Goal: Use online tool/utility: Utilize a website feature to perform a specific function

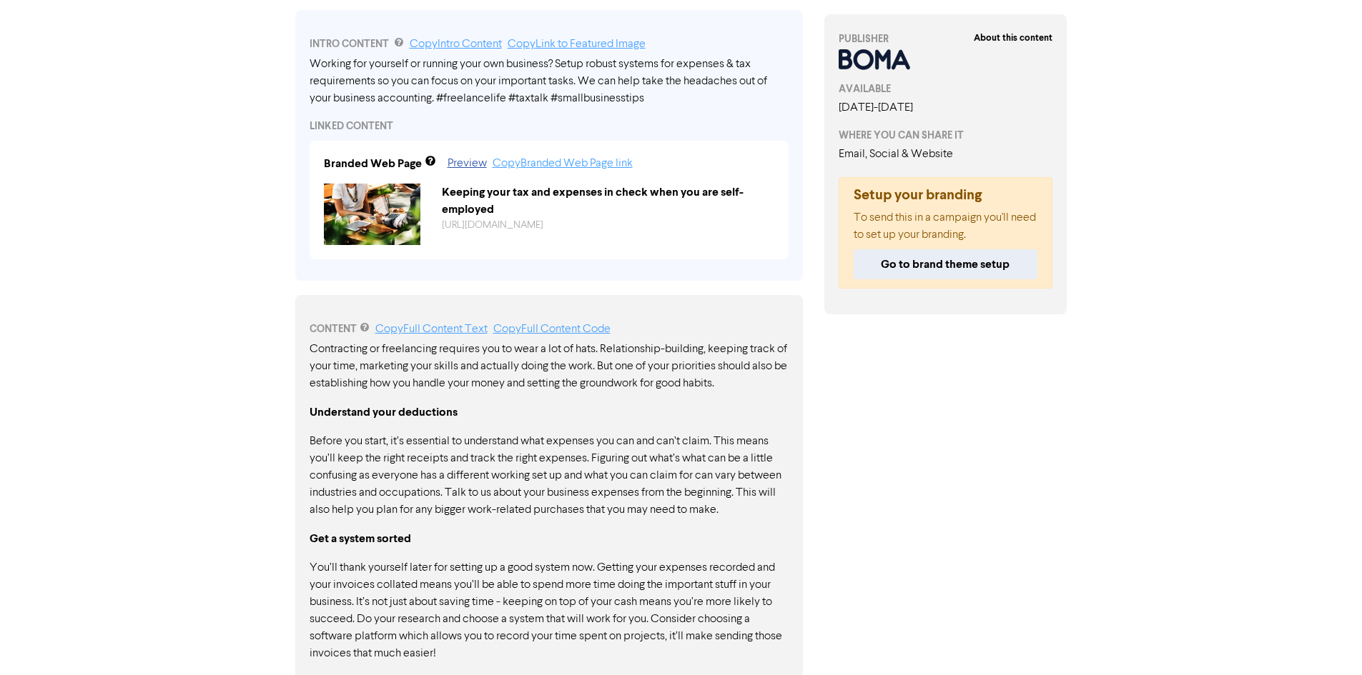
scroll to position [681, 0]
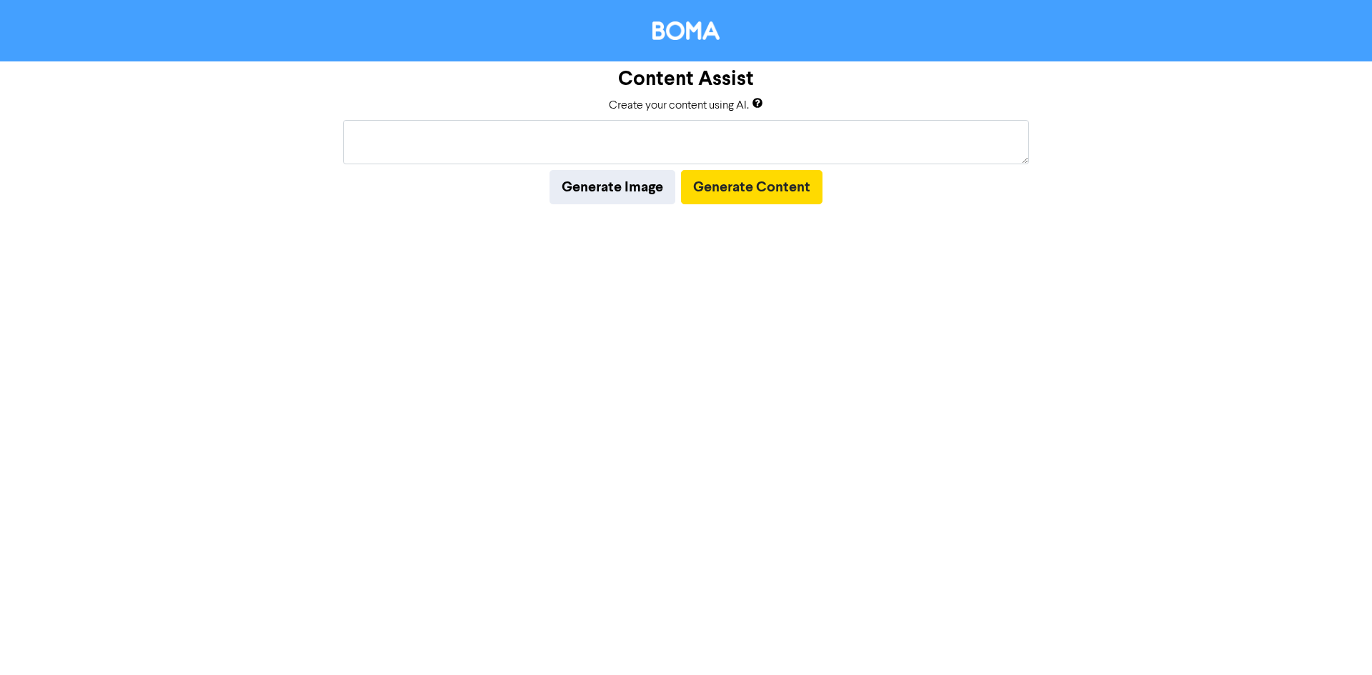
click at [425, 150] on body "Content Assist Create your content using AI. Generate Image Generate Content" at bounding box center [686, 337] width 1372 height 675
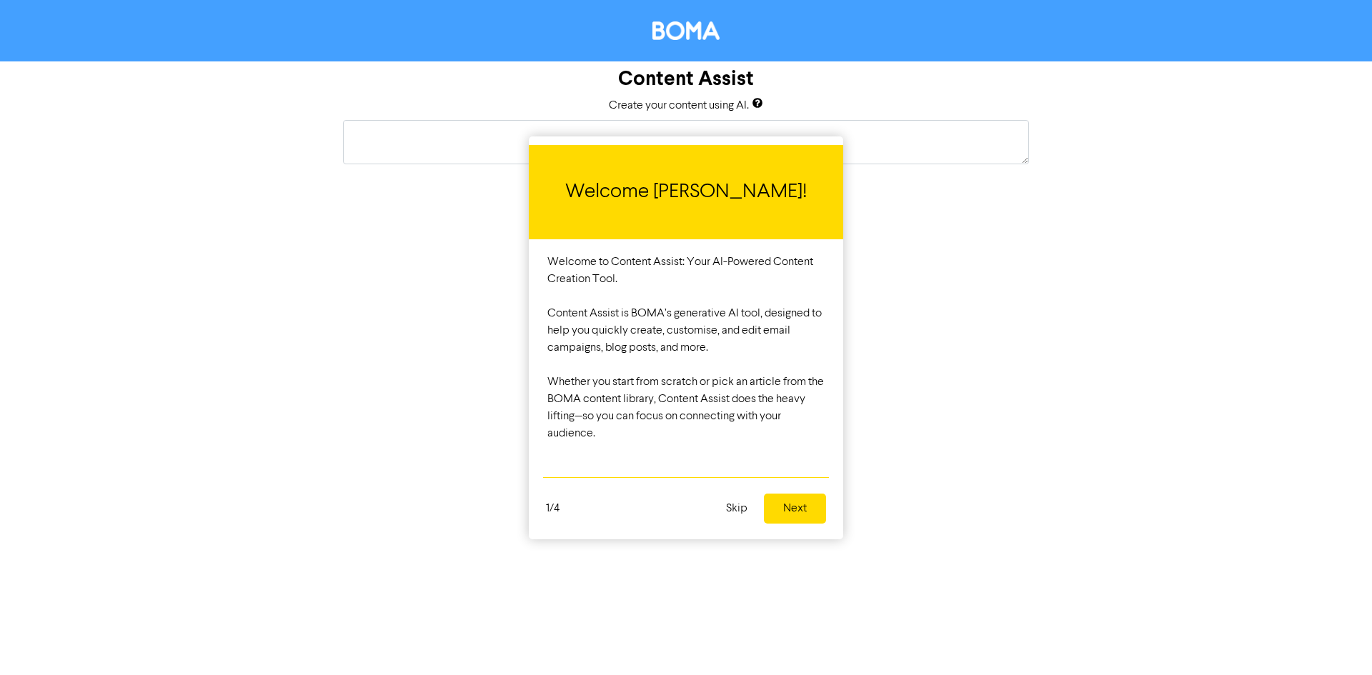
drag, startPoint x: 548, startPoint y: 268, endPoint x: 741, endPoint y: 297, distance: 194.4
click at [741, 297] on div "Welcome to Content Assist: Your AI-Powered Content Creation Tool. Content Assis…" at bounding box center [686, 353] width 315 height 229
click at [775, 377] on div "Whether you start from scratch or pick an article from the BOMA content library…" at bounding box center [686, 408] width 277 height 69
drag, startPoint x: 706, startPoint y: 437, endPoint x: 547, endPoint y: 385, distance: 167.9
click at [547, 385] on div "Welcome to Content Assist: Your AI-Powered Content Creation Tool. Content Assis…" at bounding box center [686, 353] width 315 height 229
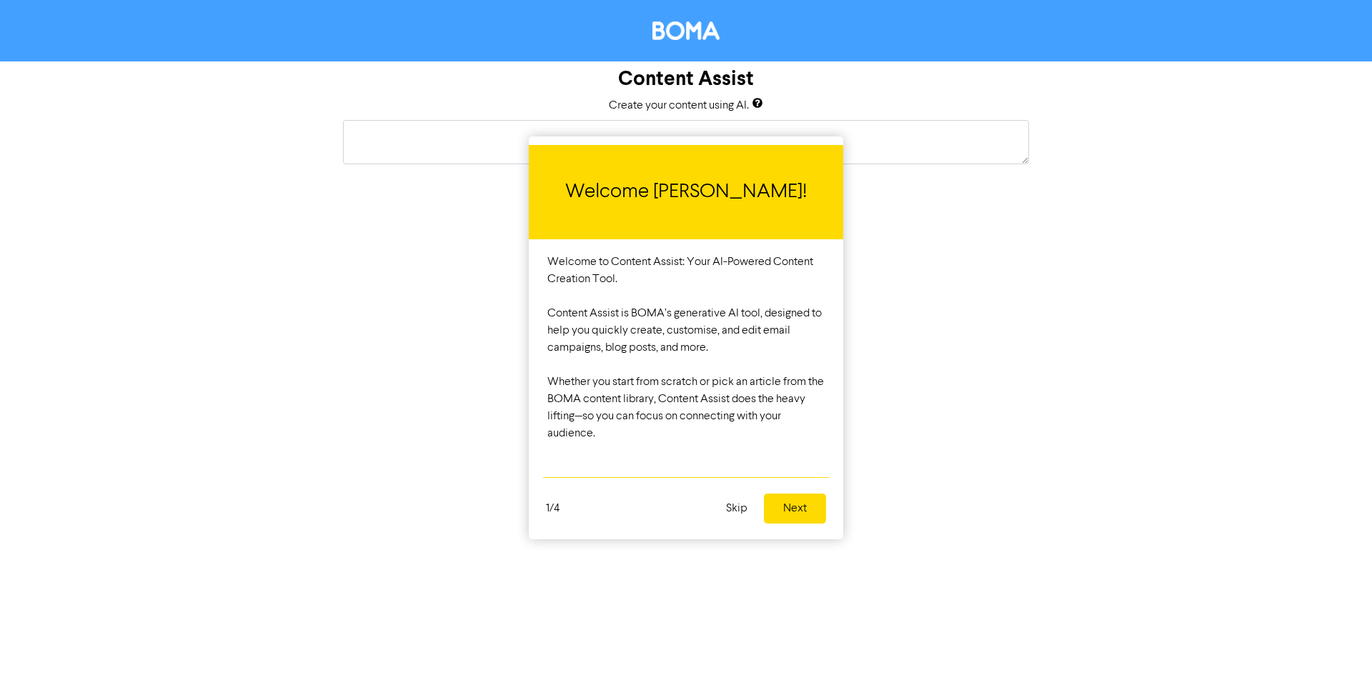
click at [547, 385] on div "Welcome to Content Assist: Your AI-Powered Content Creation Tool. Content Assis…" at bounding box center [686, 353] width 315 height 229
click at [778, 508] on button "Next" at bounding box center [795, 509] width 62 height 30
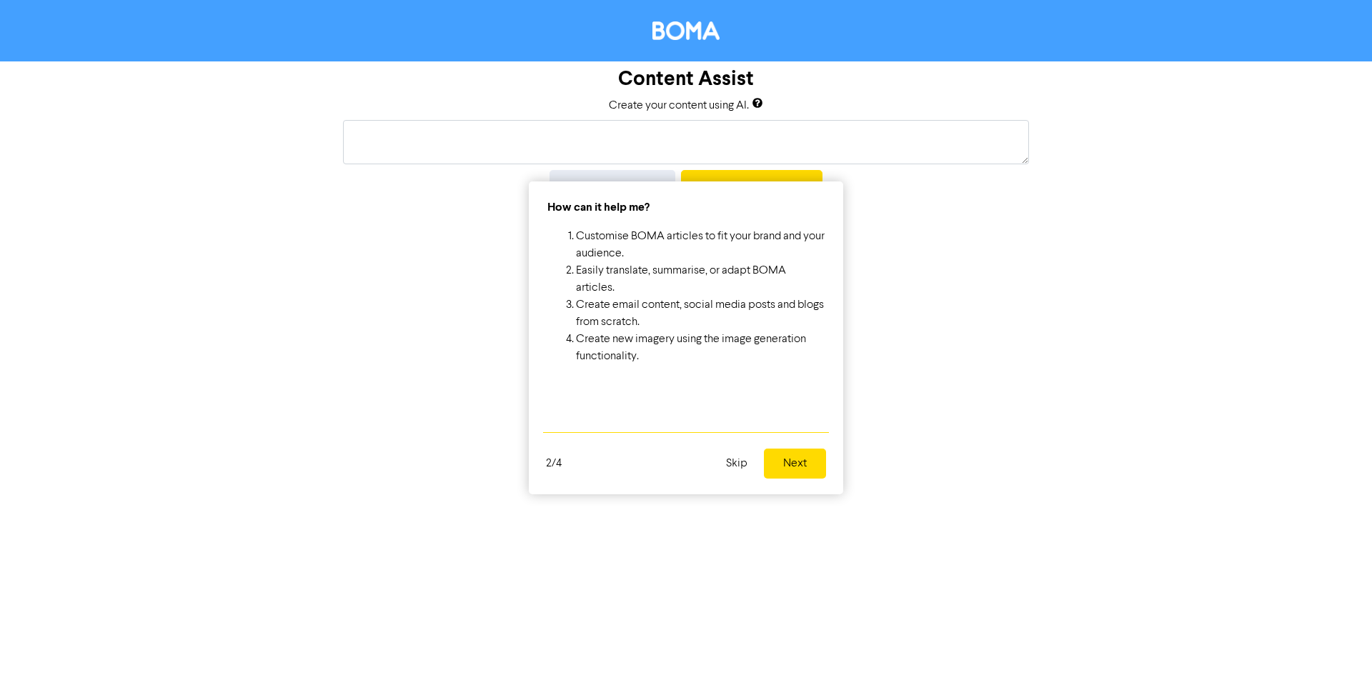
drag, startPoint x: 560, startPoint y: 204, endPoint x: 703, endPoint y: 287, distance: 165.9
click at [703, 287] on div "How can it help me? Customise BOMA articles to fit your brand and your audience…" at bounding box center [686, 288] width 315 height 212
click at [703, 287] on li "Easily translate, summarise, or adapt BOMA articles." at bounding box center [700, 279] width 249 height 34
drag, startPoint x: 710, startPoint y: 374, endPoint x: 532, endPoint y: 194, distance: 253.2
click at [532, 194] on div "How can it help me? Customise BOMA articles to fit your brand and your audience…" at bounding box center [686, 288] width 315 height 212
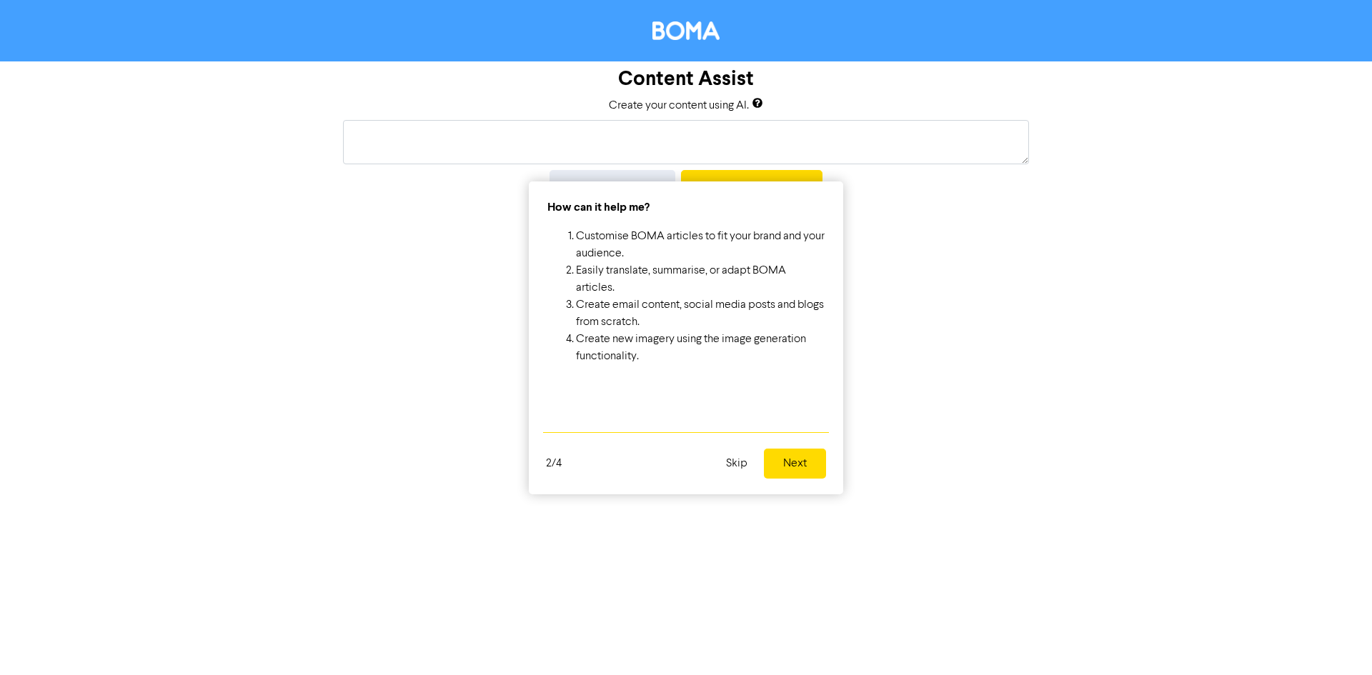
click at [558, 212] on span "How can it help me?" at bounding box center [599, 207] width 102 height 14
drag, startPoint x: 550, startPoint y: 207, endPoint x: 770, endPoint y: 410, distance: 298.9
click at [770, 410] on div "How can it help me? Customise BOMA articles to fit your brand and your audience…" at bounding box center [686, 307] width 315 height 250
click at [766, 407] on div "How can it help me? Customise BOMA articles to fit your brand and your audience…" at bounding box center [686, 307] width 315 height 250
click at [806, 467] on button "Next" at bounding box center [795, 464] width 62 height 30
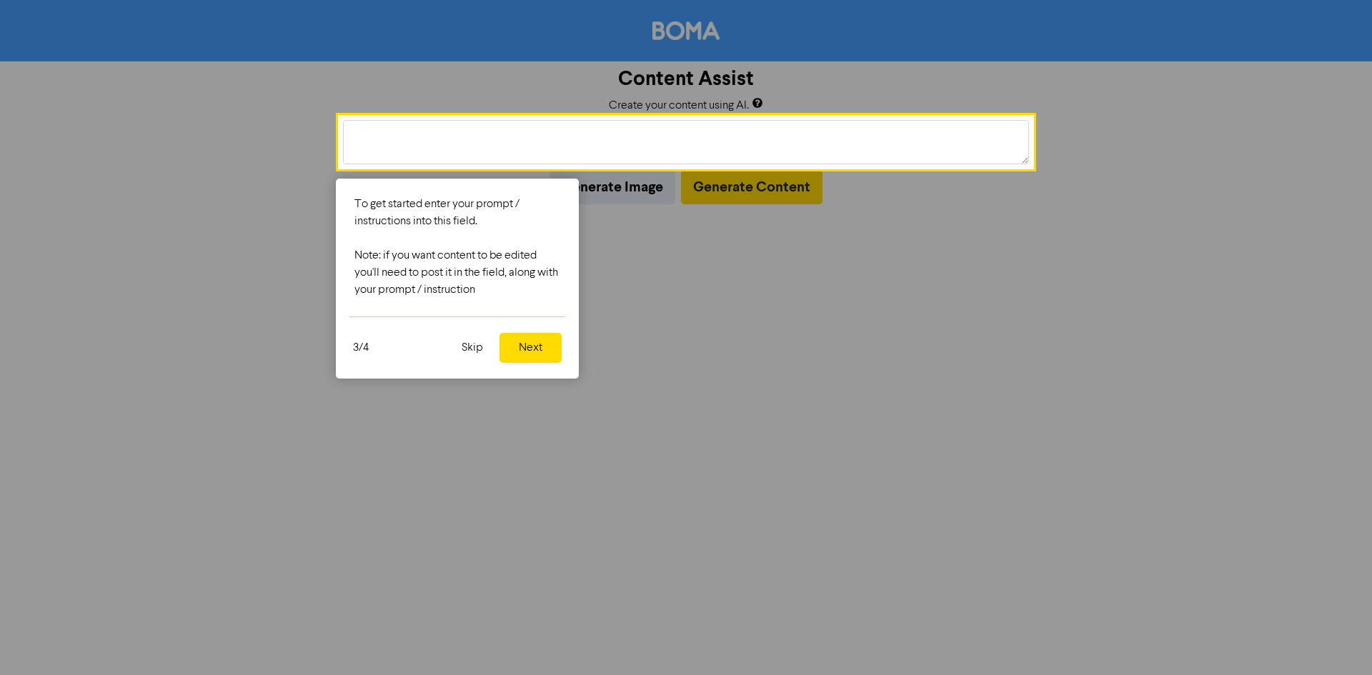
drag, startPoint x: 515, startPoint y: 289, endPoint x: 349, endPoint y: 258, distance: 169.5
click at [348, 257] on div "To get started enter your prompt / instructions into this field. Note: if you w…" at bounding box center [457, 247] width 243 height 137
click at [543, 351] on button "Next" at bounding box center [531, 348] width 62 height 30
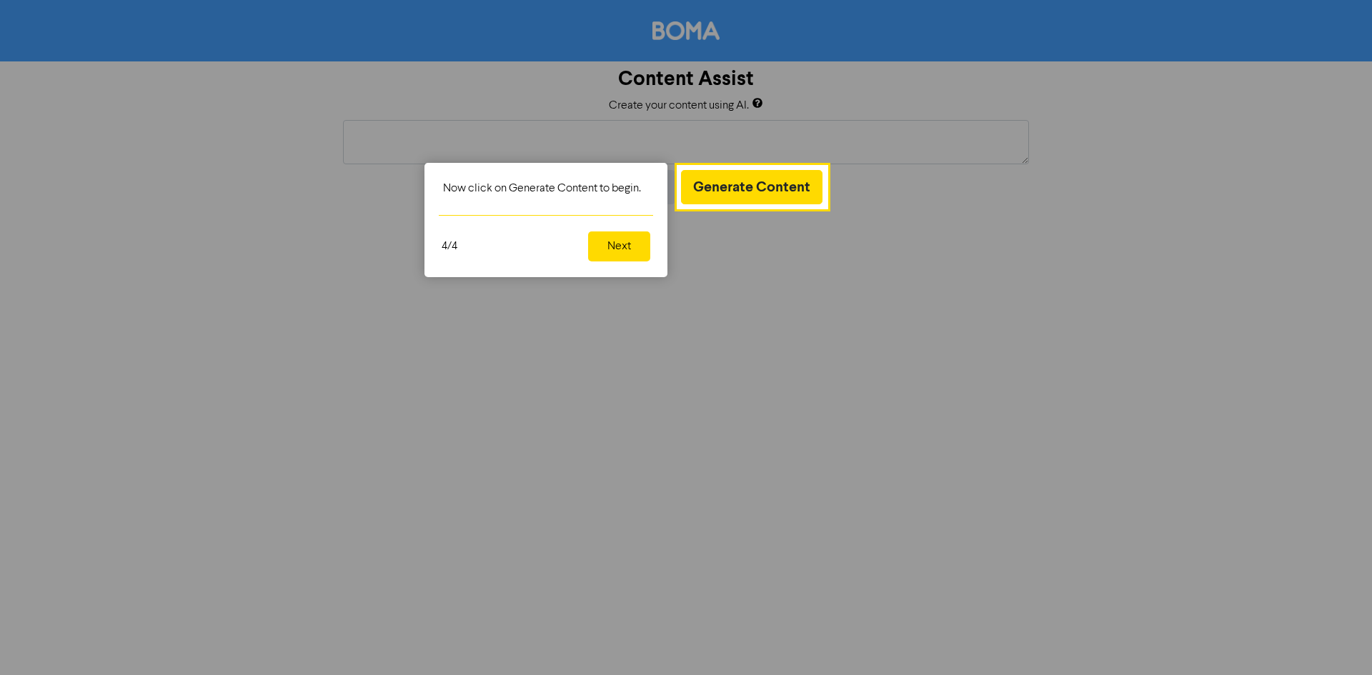
click at [608, 246] on button "Next" at bounding box center [619, 247] width 62 height 30
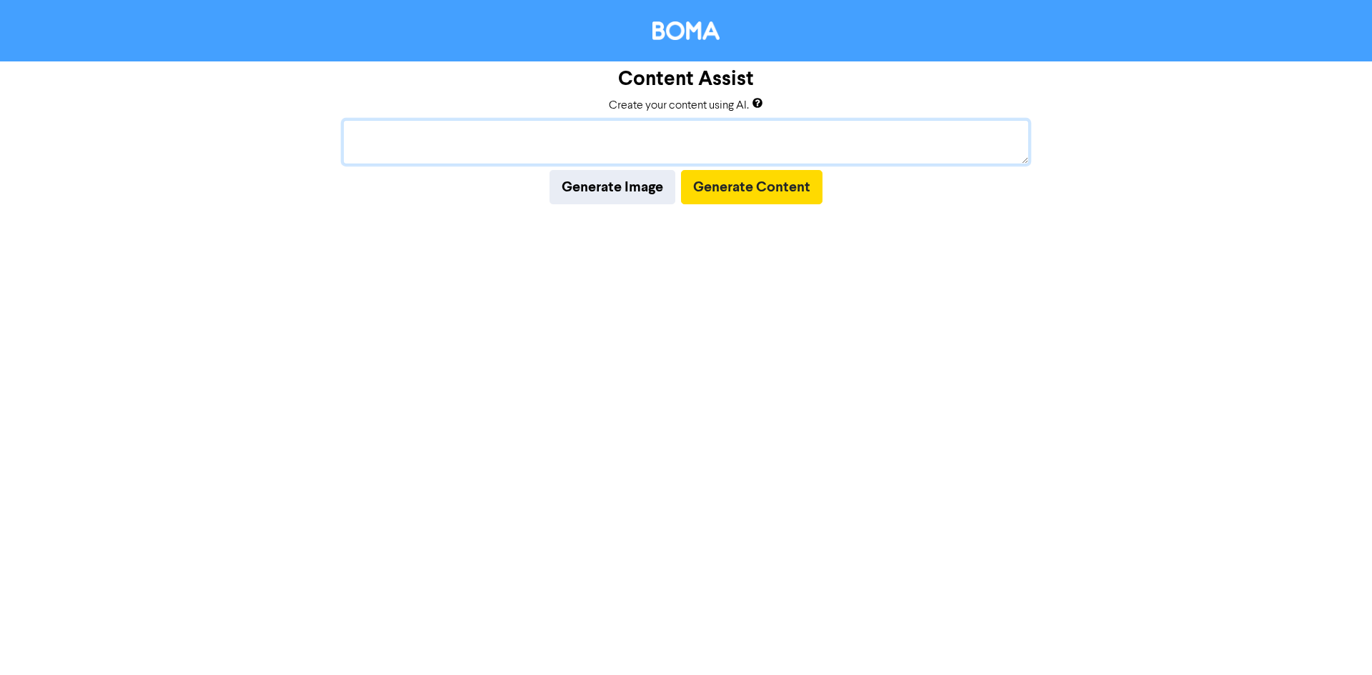
click at [538, 142] on textarea at bounding box center [686, 142] width 686 height 44
click at [500, 145] on textarea at bounding box center [686, 142] width 686 height 44
click at [421, 149] on textarea at bounding box center [686, 142] width 686 height 44
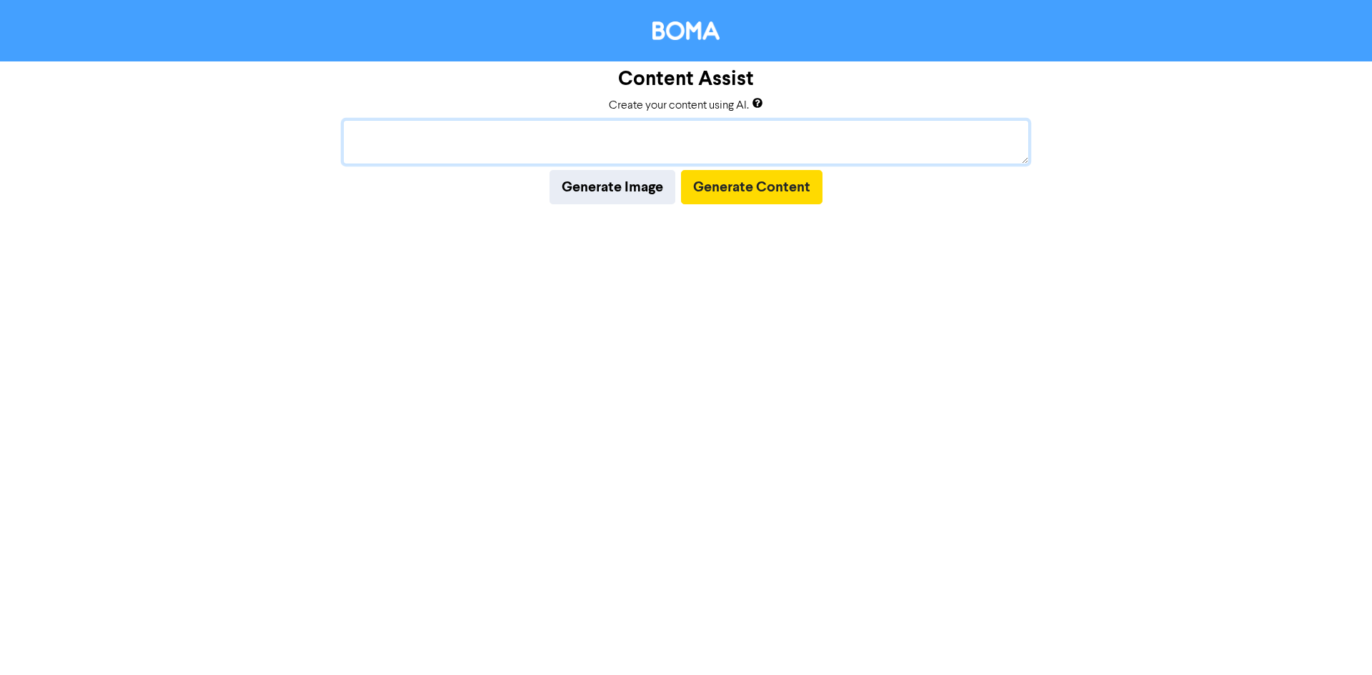
click at [504, 149] on textarea at bounding box center [686, 142] width 686 height 44
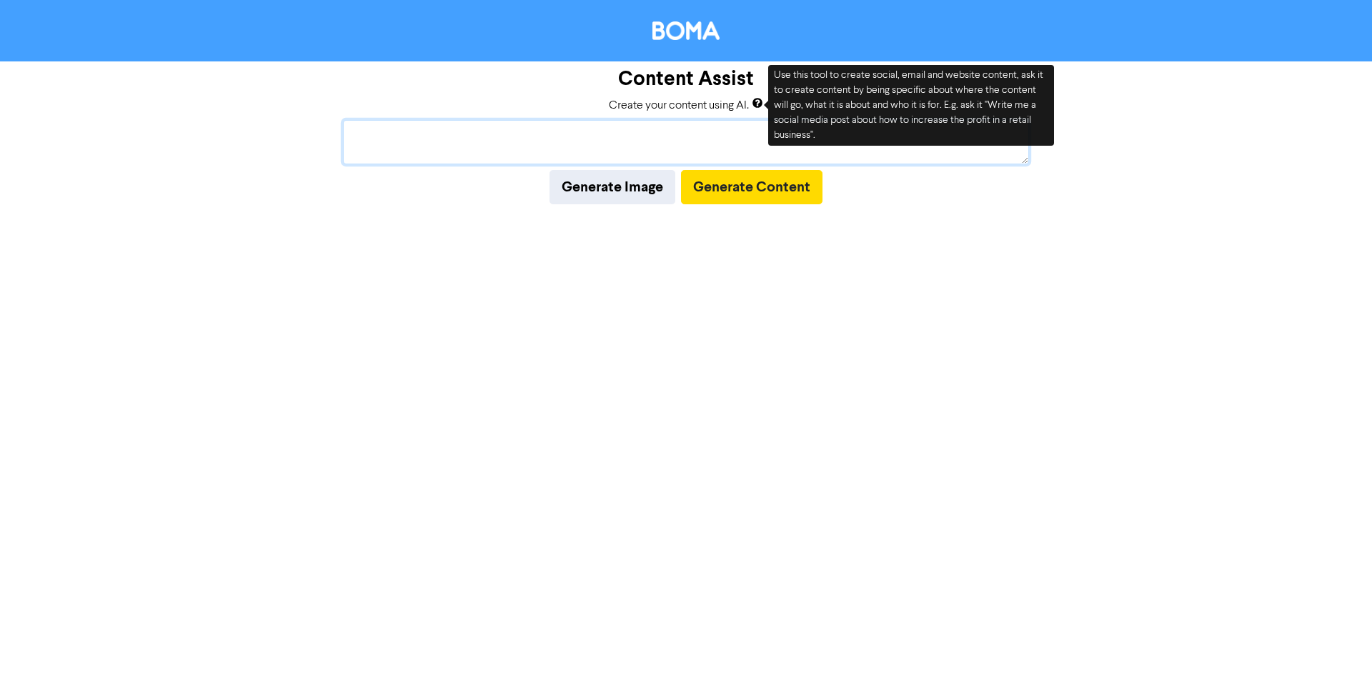
click at [583, 144] on textarea at bounding box center [686, 142] width 686 height 44
click at [717, 149] on textarea at bounding box center [686, 142] width 686 height 44
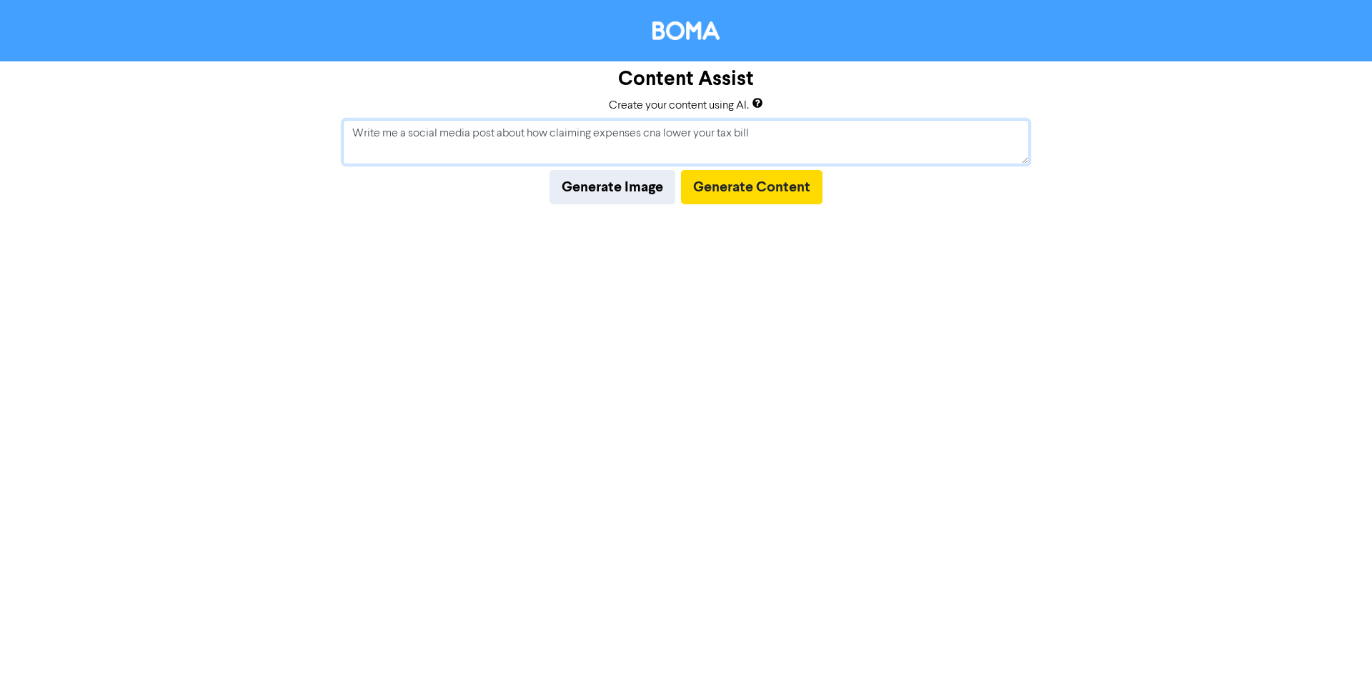
click at [650, 135] on textarea "Write me a social media post about how claiming expenses cna lower your tax bill" at bounding box center [686, 142] width 686 height 44
type textarea "Write me a social media post about how claiming expenses can lower your tax bill"
click at [739, 191] on button "Generate Content" at bounding box center [752, 187] width 142 height 34
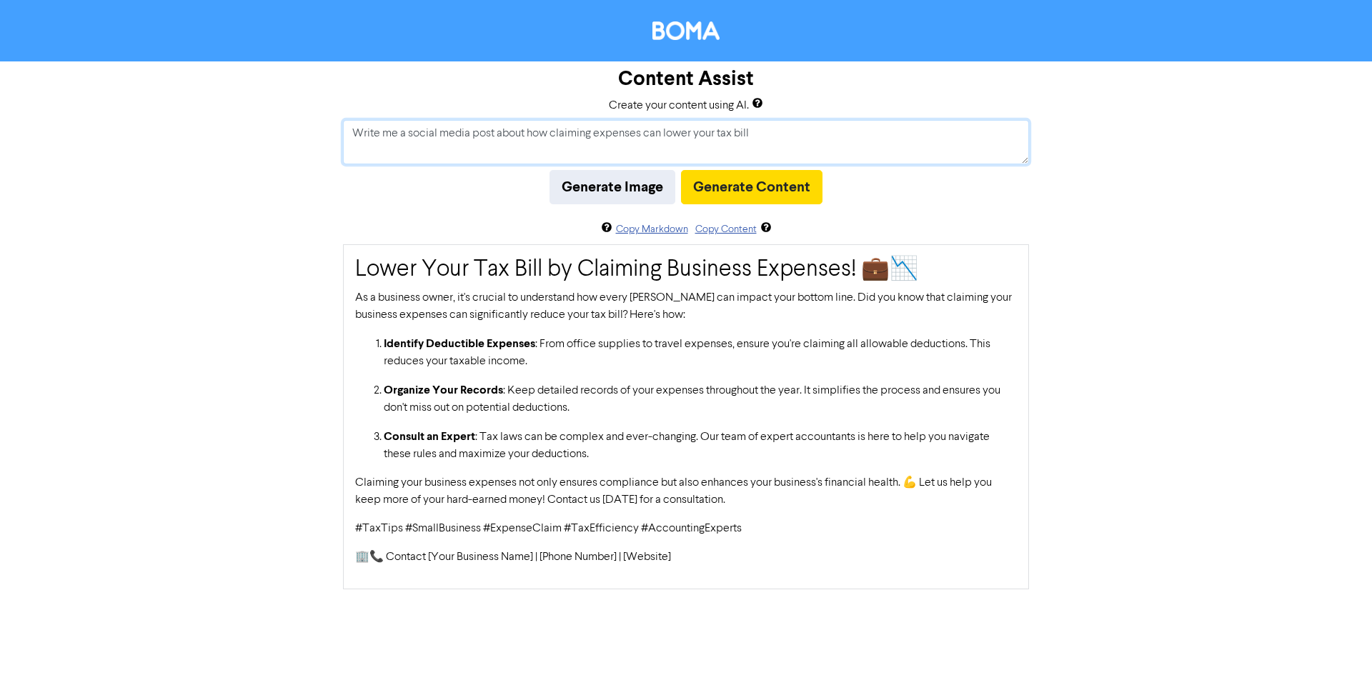
click at [939, 134] on textarea "Write me a social media post about how claiming expenses can lower your tax bill" at bounding box center [686, 142] width 686 height 44
drag, startPoint x: 939, startPoint y: 134, endPoint x: 196, endPoint y: 123, distance: 743.5
click at [196, 123] on div "Content Assist Create your content using AI. Write me a social media post about…" at bounding box center [686, 325] width 1372 height 528
click at [1280, 165] on div "Content Assist Create your content using AI. Write me a social media post about…" at bounding box center [686, 325] width 1372 height 528
click at [911, 147] on textarea "Write me a social media post about how claiming expenses can lower your tax bill" at bounding box center [686, 142] width 686 height 44
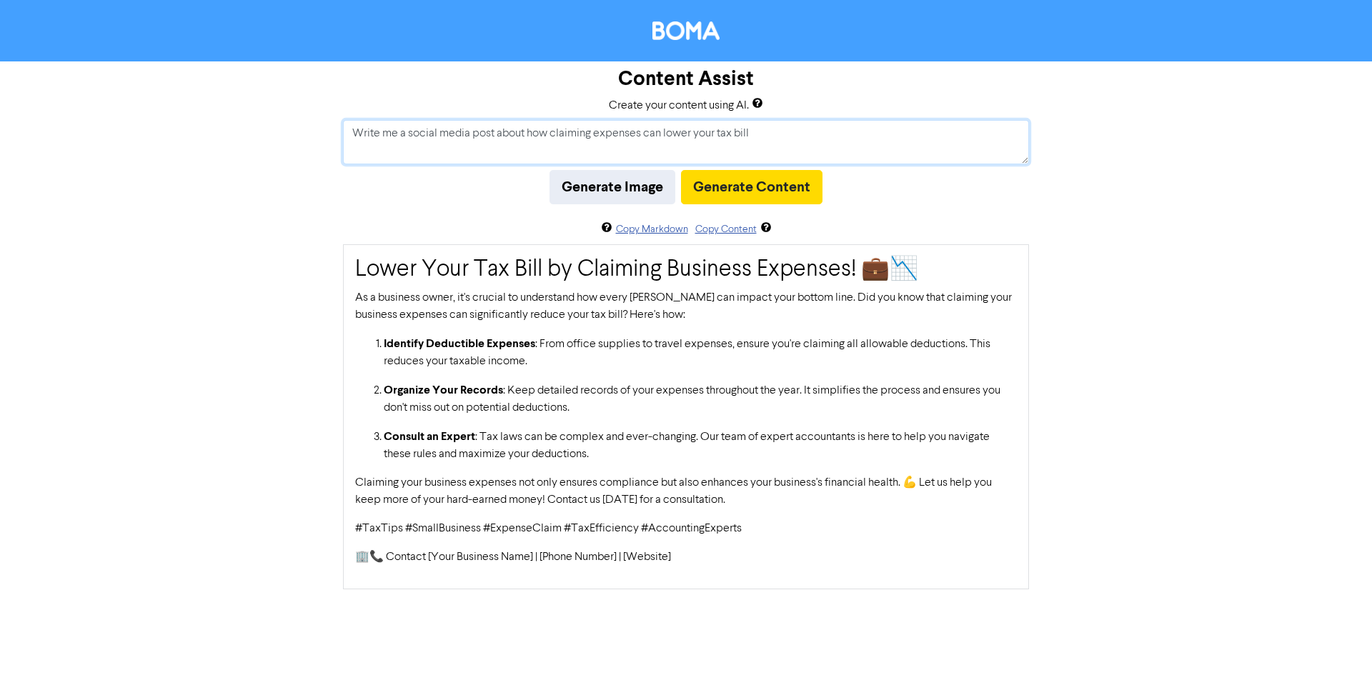
drag, startPoint x: 945, startPoint y: 141, endPoint x: 280, endPoint y: 95, distance: 666.3
click at [280, 95] on div "Content Assist Create your content using AI. Write me a social media post about…" at bounding box center [686, 325] width 1372 height 528
click at [553, 150] on textarea "Write me a social media post about how claiming expenses can lower your tax bill" at bounding box center [686, 142] width 686 height 44
click at [657, 189] on button "Generate Image" at bounding box center [613, 187] width 126 height 34
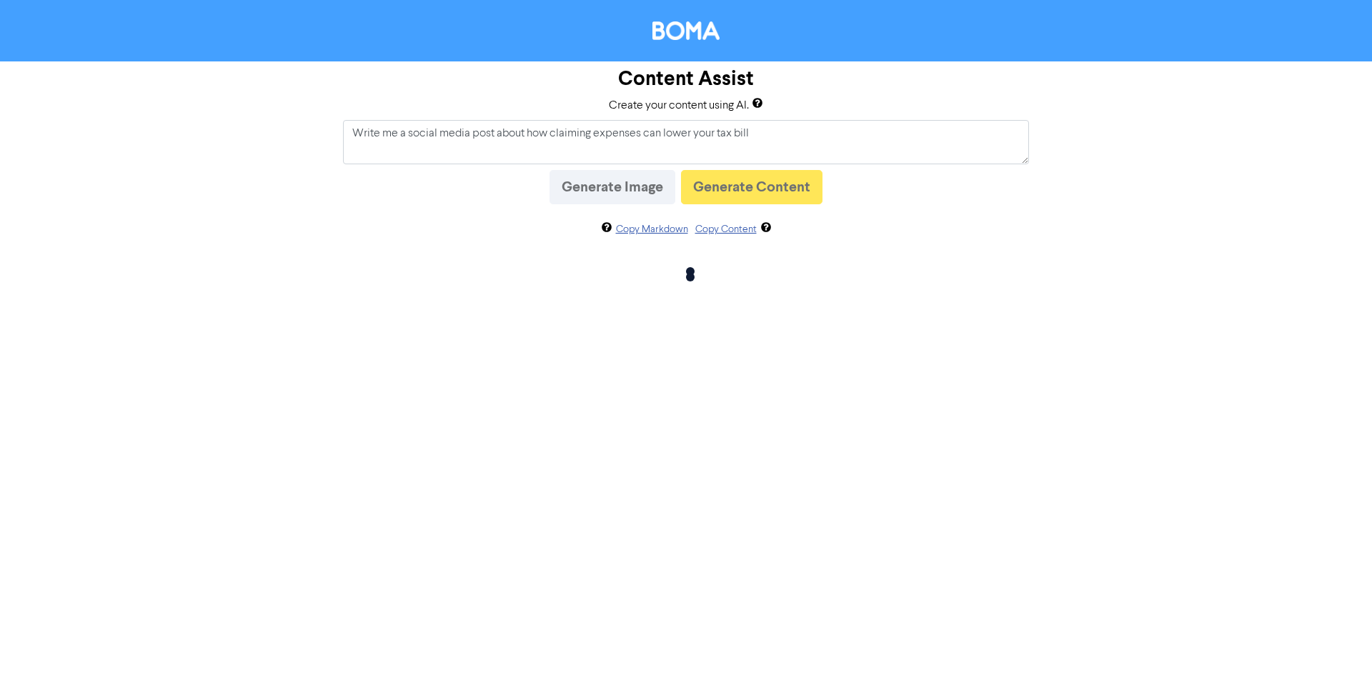
click at [1041, 231] on div "Content Assist Create your content using AI. Write me a social media post about…" at bounding box center [686, 185] width 1372 height 249
